Goal: Task Accomplishment & Management: Manage account settings

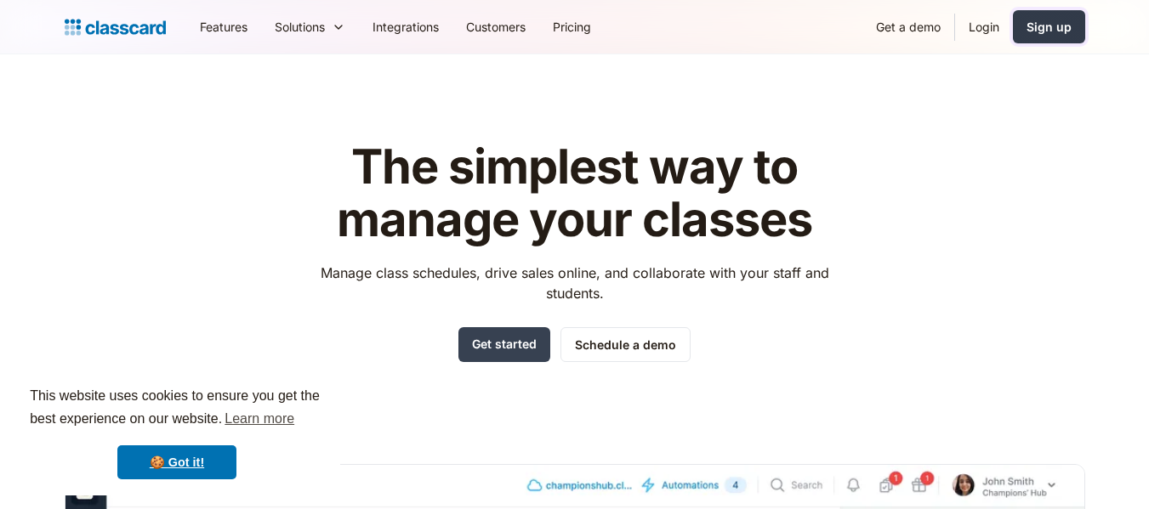
click at [1032, 28] on div "Sign up" at bounding box center [1049, 27] width 45 height 18
click at [981, 22] on link "Login" at bounding box center [984, 27] width 58 height 38
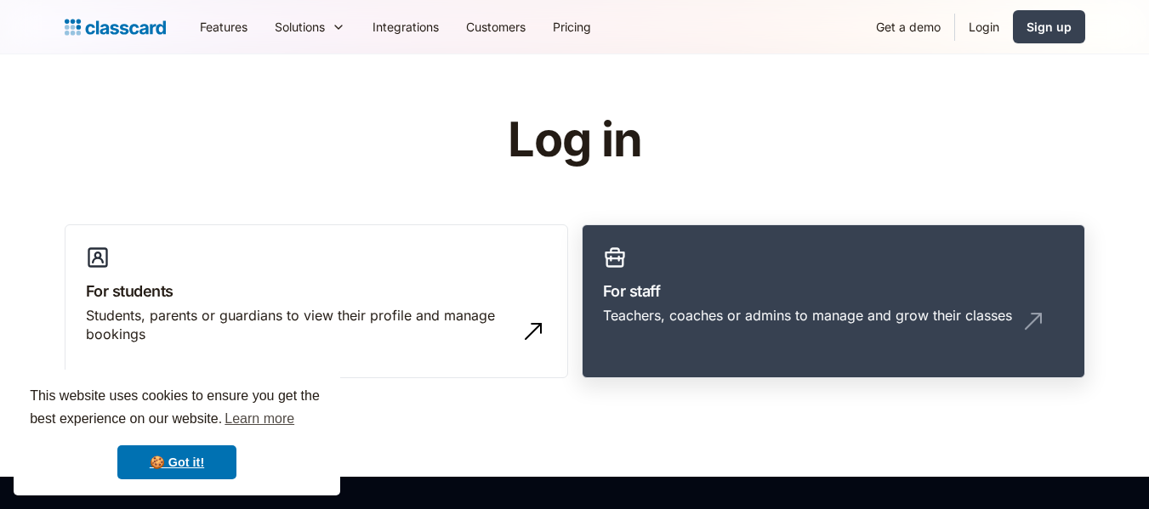
click at [699, 257] on link "For staff Teachers, coaches or admins to manage and grow their classes" at bounding box center [834, 302] width 504 height 155
